Goal: Task Accomplishment & Management: Complete application form

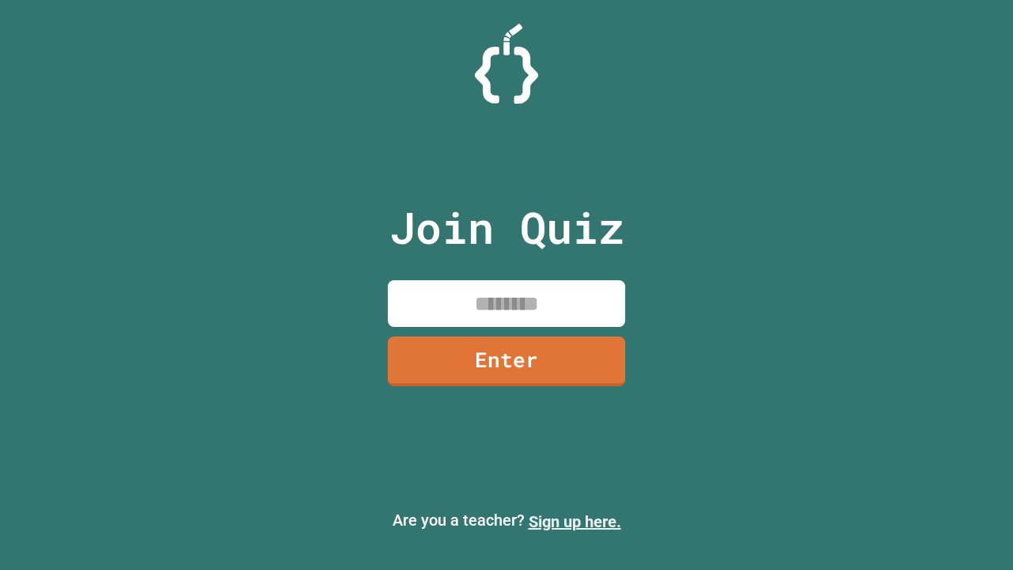
click at [575, 522] on link "Sign up here." at bounding box center [575, 521] width 93 height 19
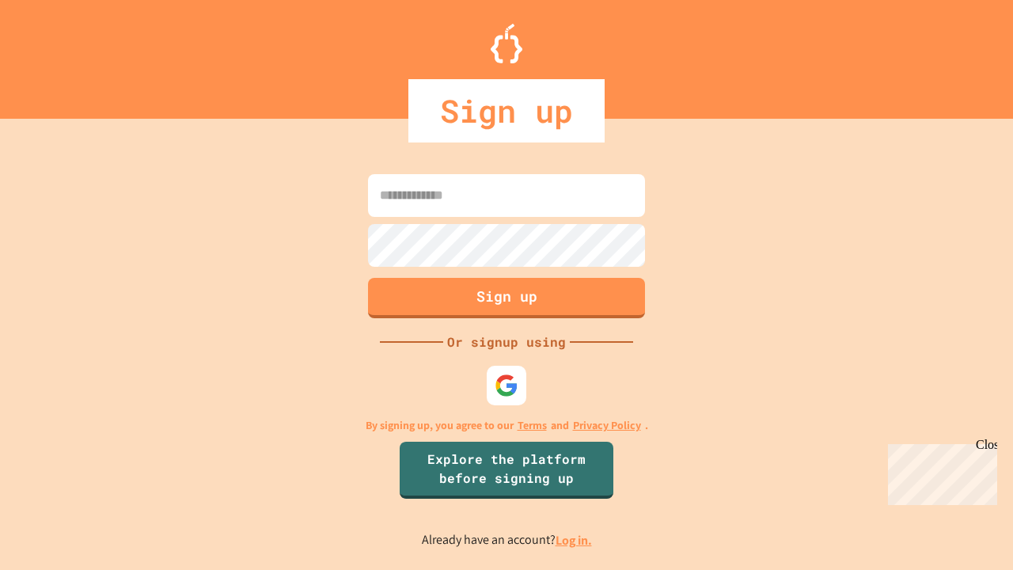
click at [575, 540] on link "Log in." at bounding box center [574, 540] width 36 height 17
